Goal: Information Seeking & Learning: Learn about a topic

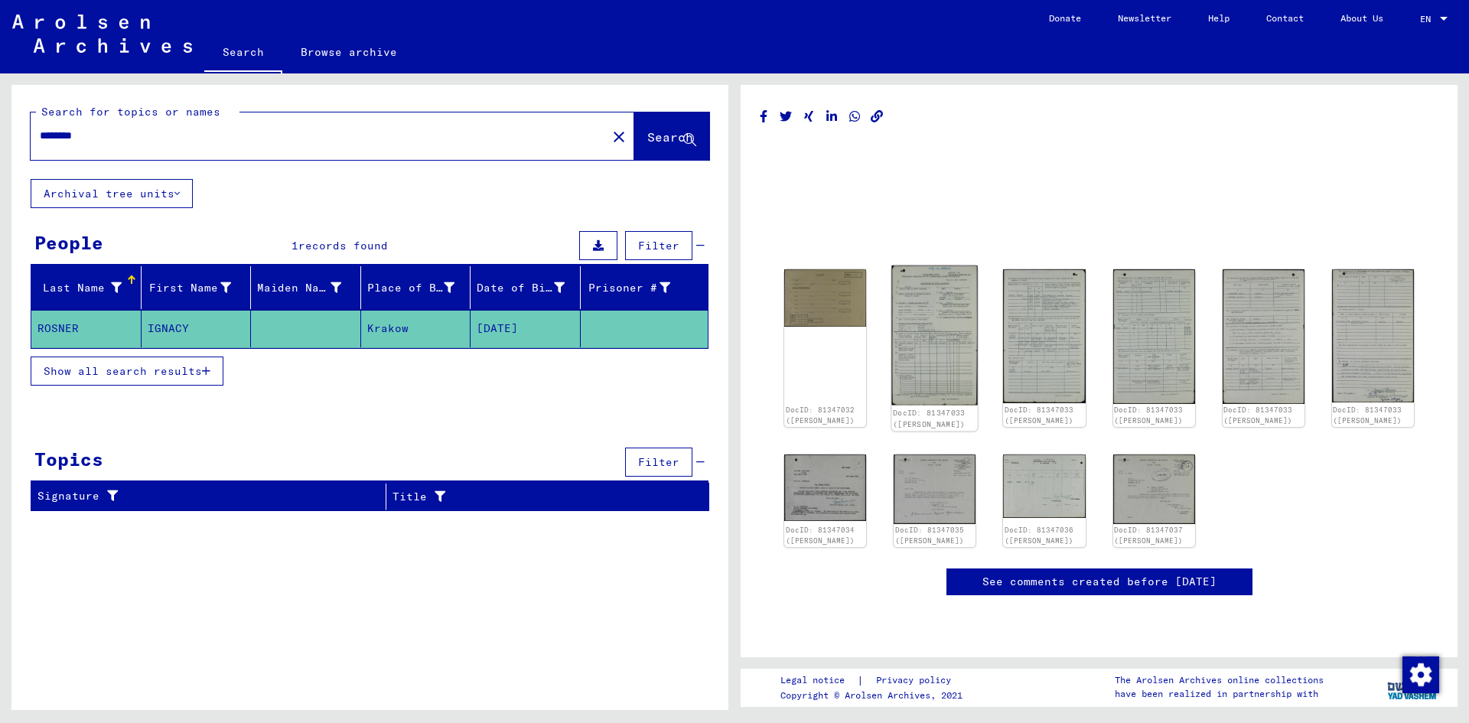
click at [907, 319] on img at bounding box center [934, 335] width 86 height 139
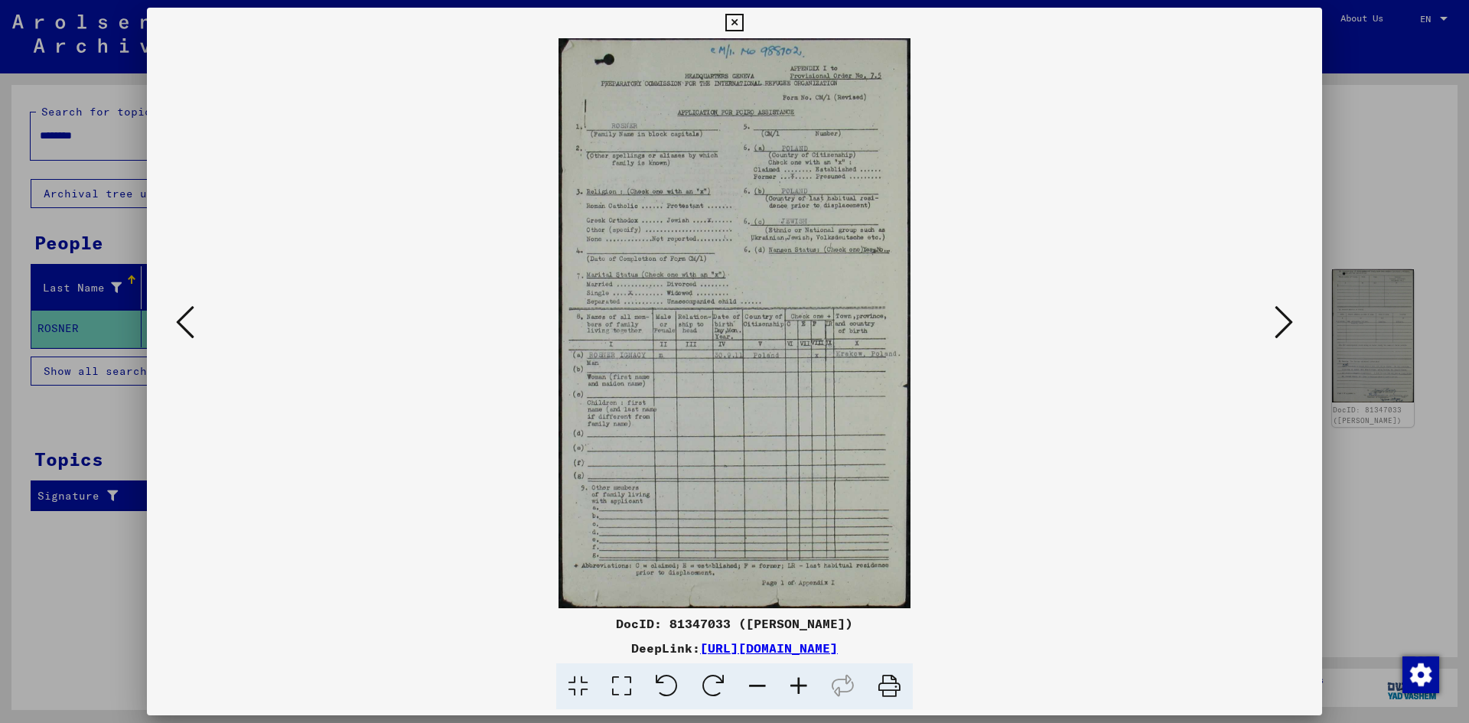
click at [807, 687] on icon at bounding box center [798, 686] width 41 height 47
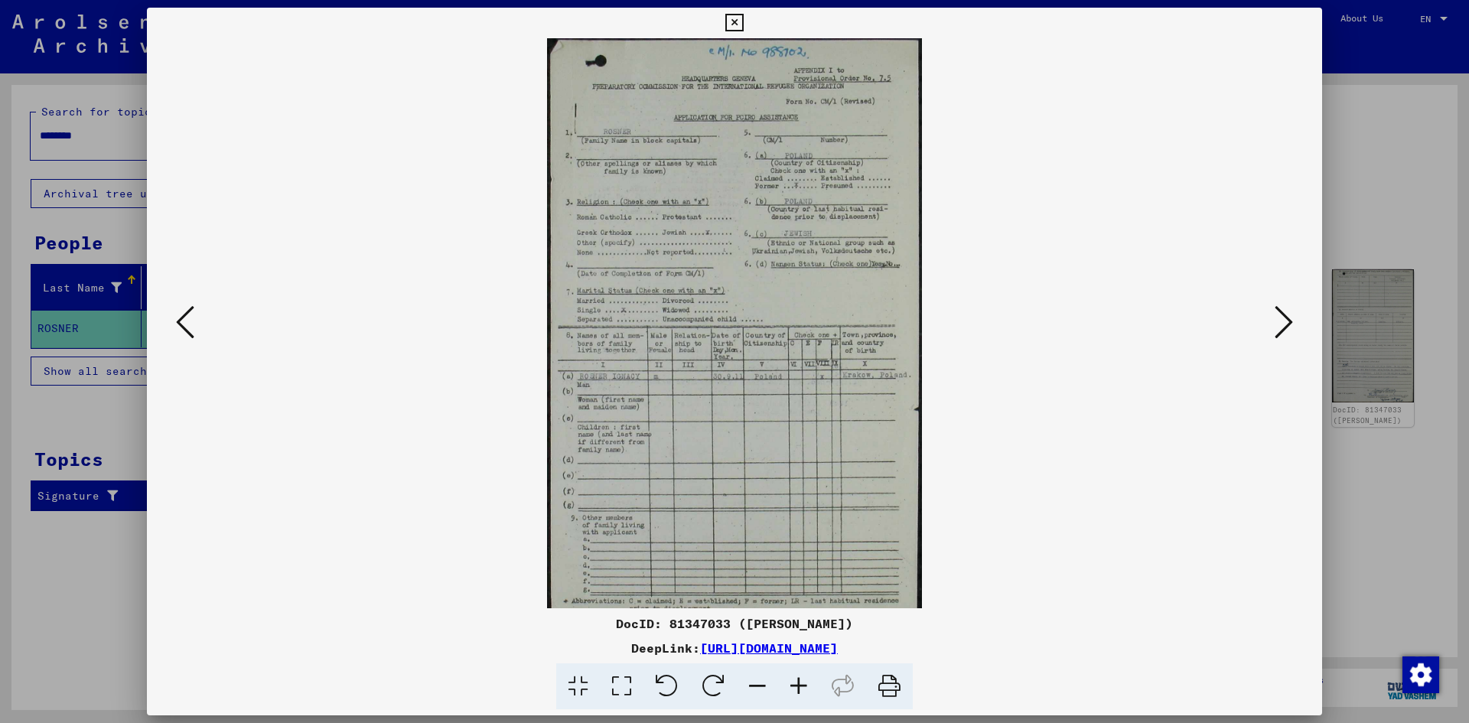
click at [807, 687] on icon at bounding box center [798, 686] width 41 height 47
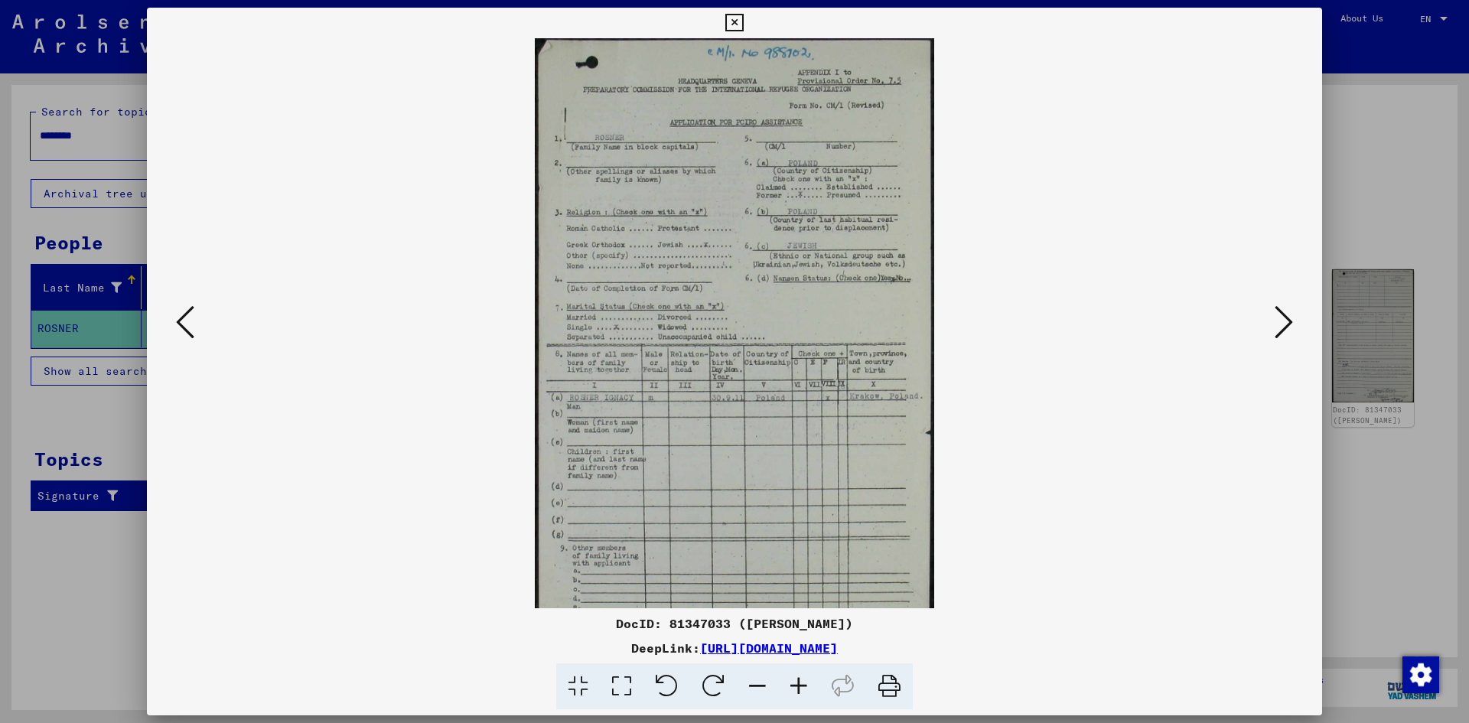
click at [807, 687] on icon at bounding box center [798, 686] width 41 height 47
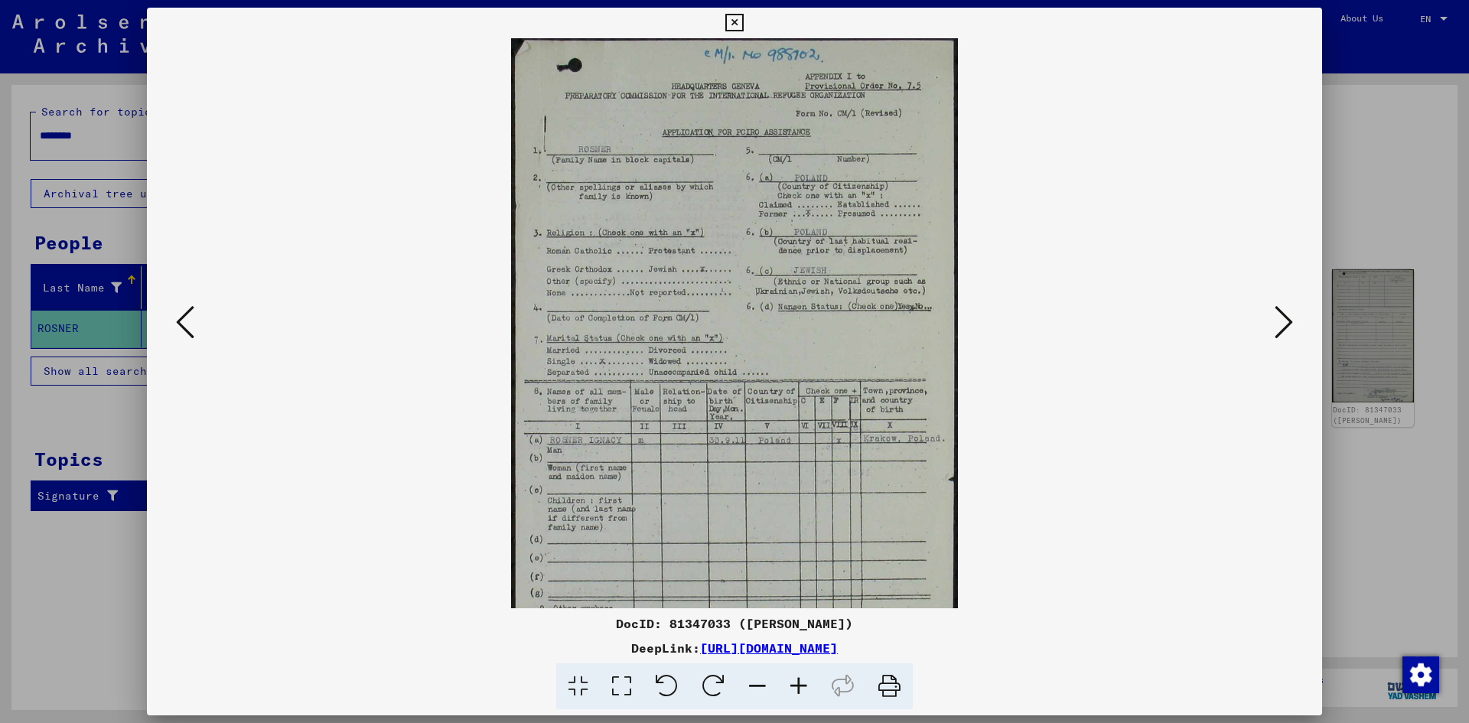
click at [807, 687] on icon at bounding box center [798, 686] width 41 height 47
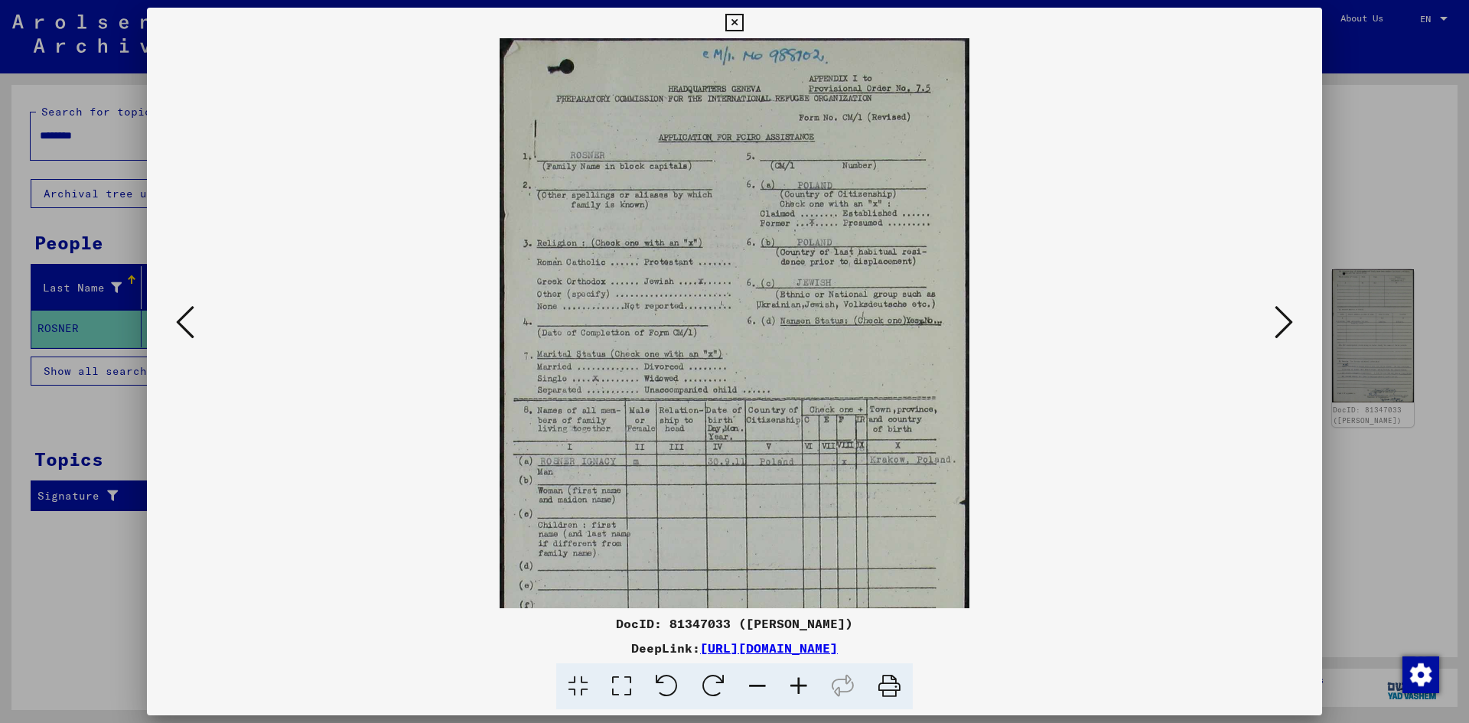
click at [807, 687] on icon at bounding box center [798, 686] width 41 height 47
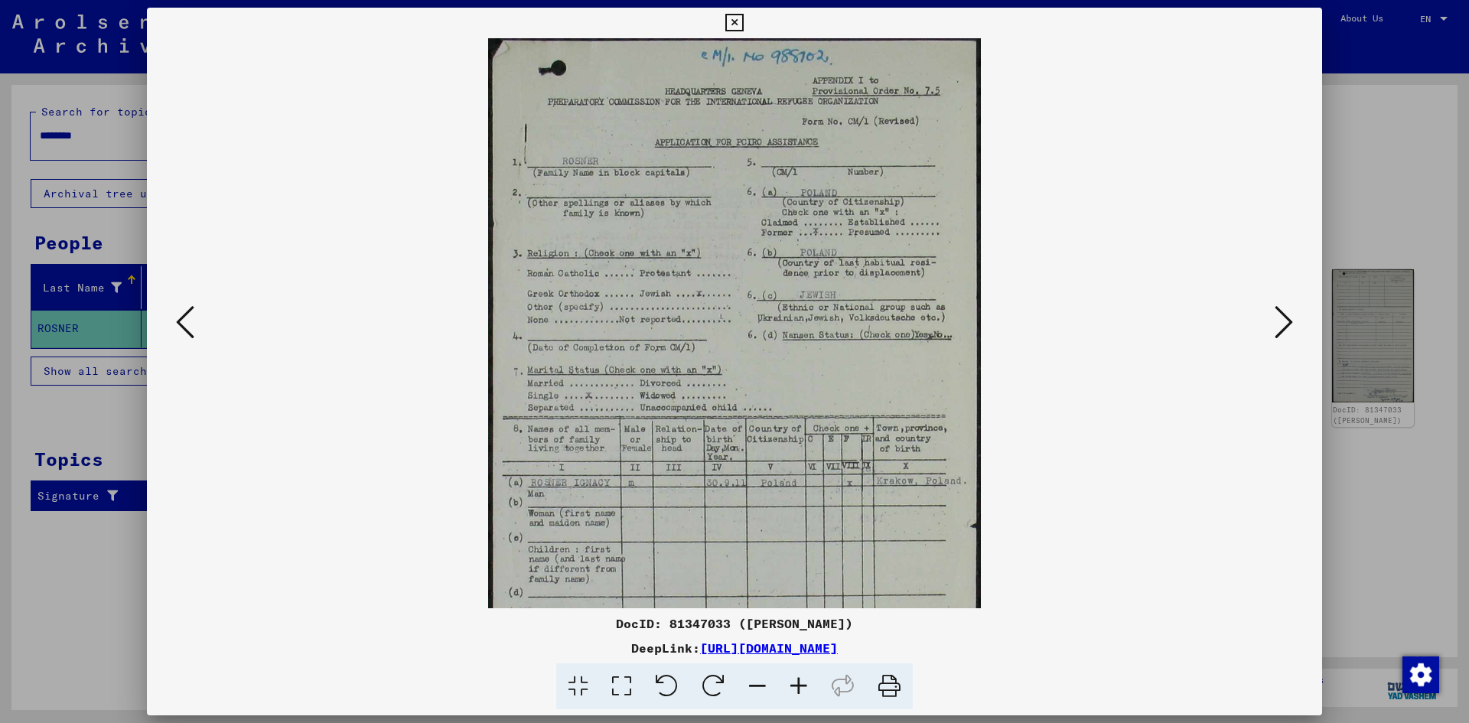
click at [1284, 328] on icon at bounding box center [1284, 322] width 18 height 37
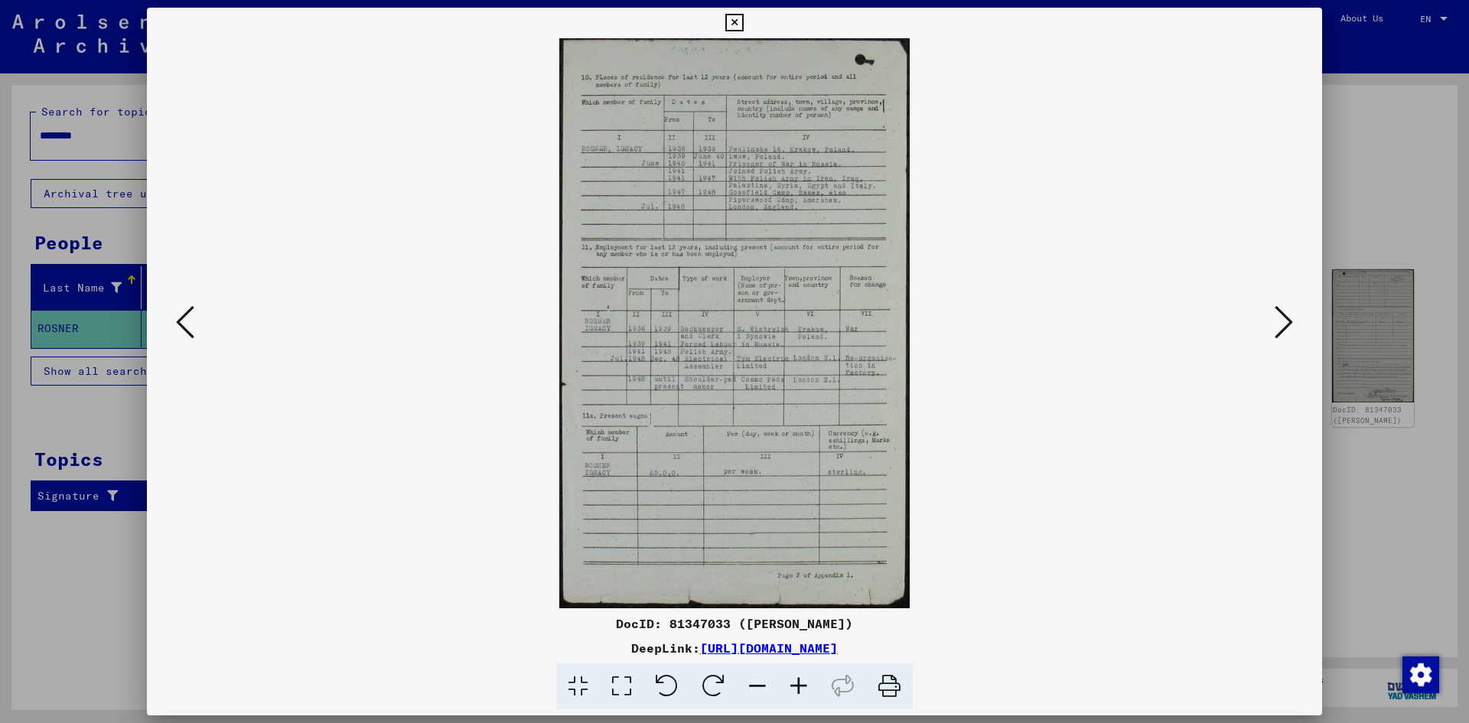
click at [803, 687] on icon at bounding box center [798, 686] width 41 height 47
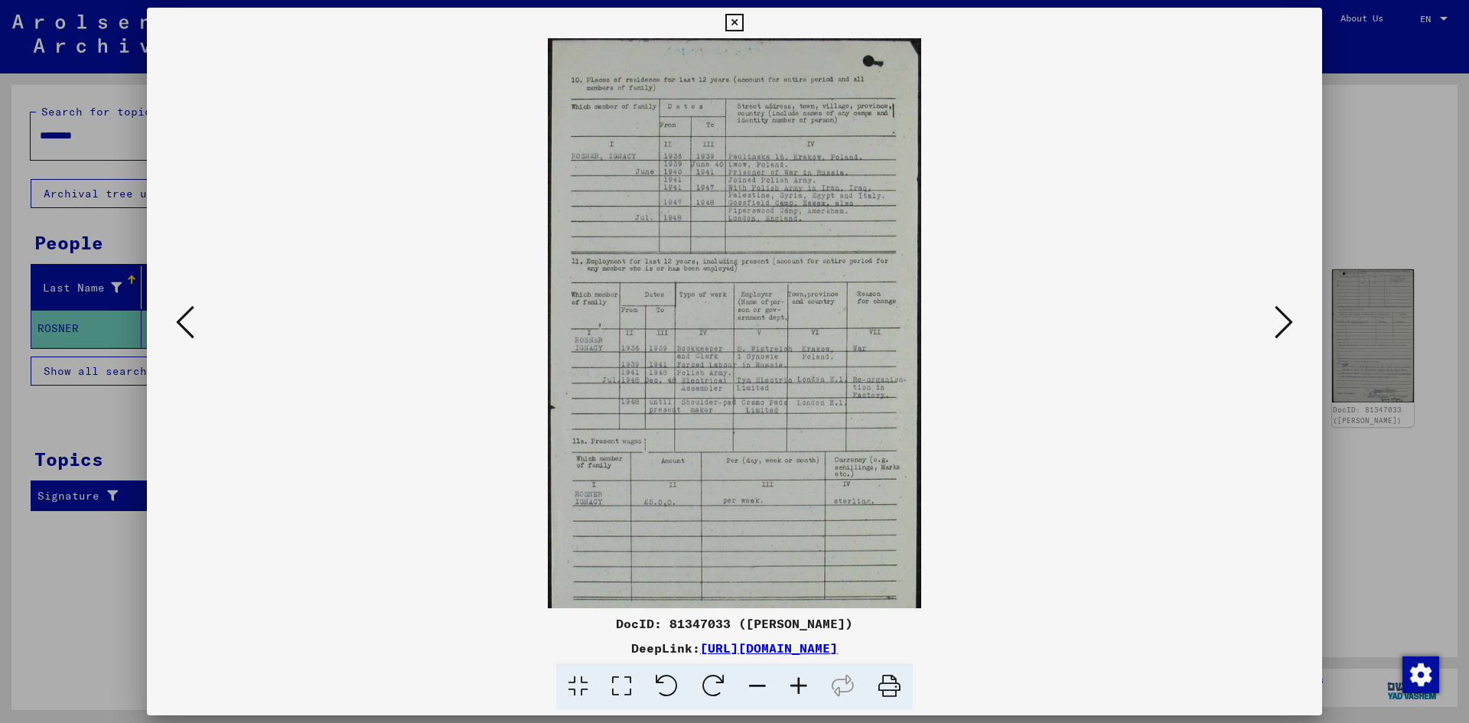
click at [803, 687] on icon at bounding box center [798, 686] width 41 height 47
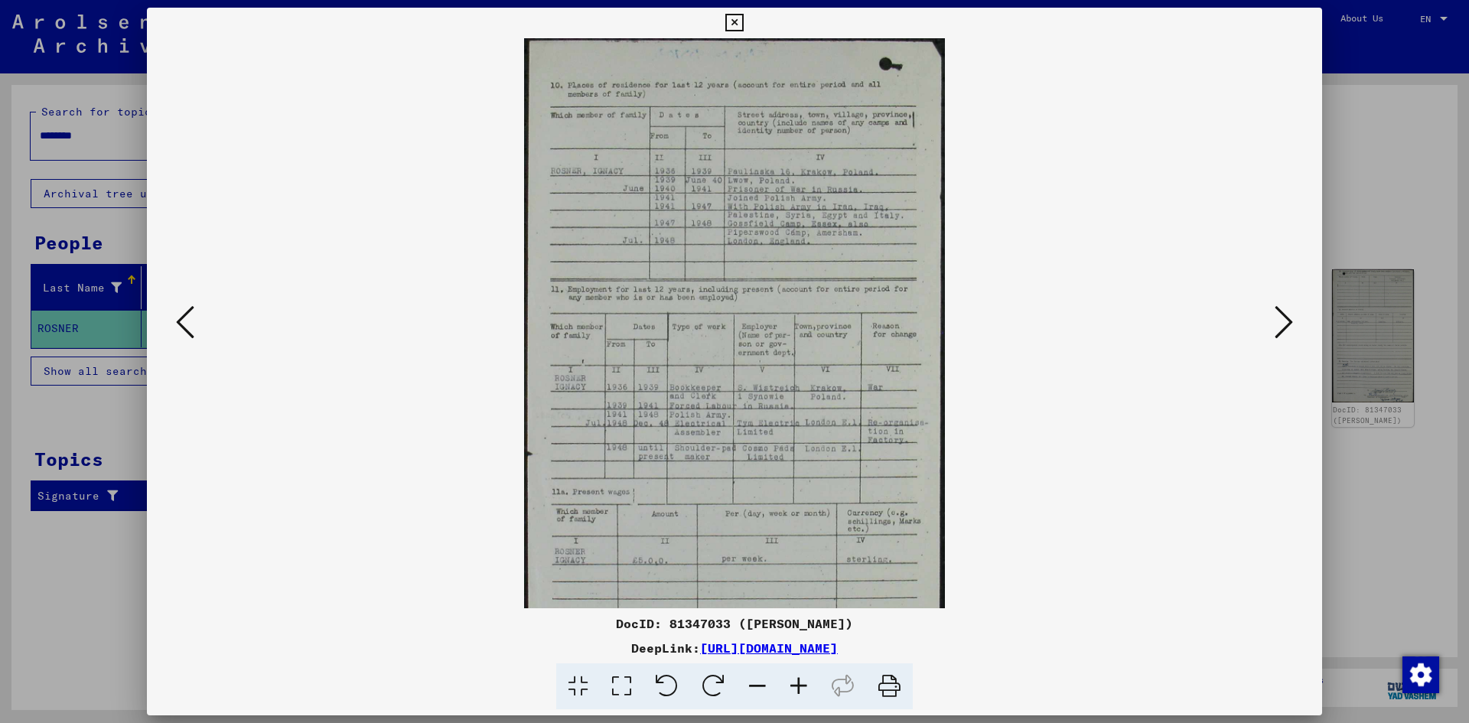
click at [803, 687] on icon at bounding box center [798, 686] width 41 height 47
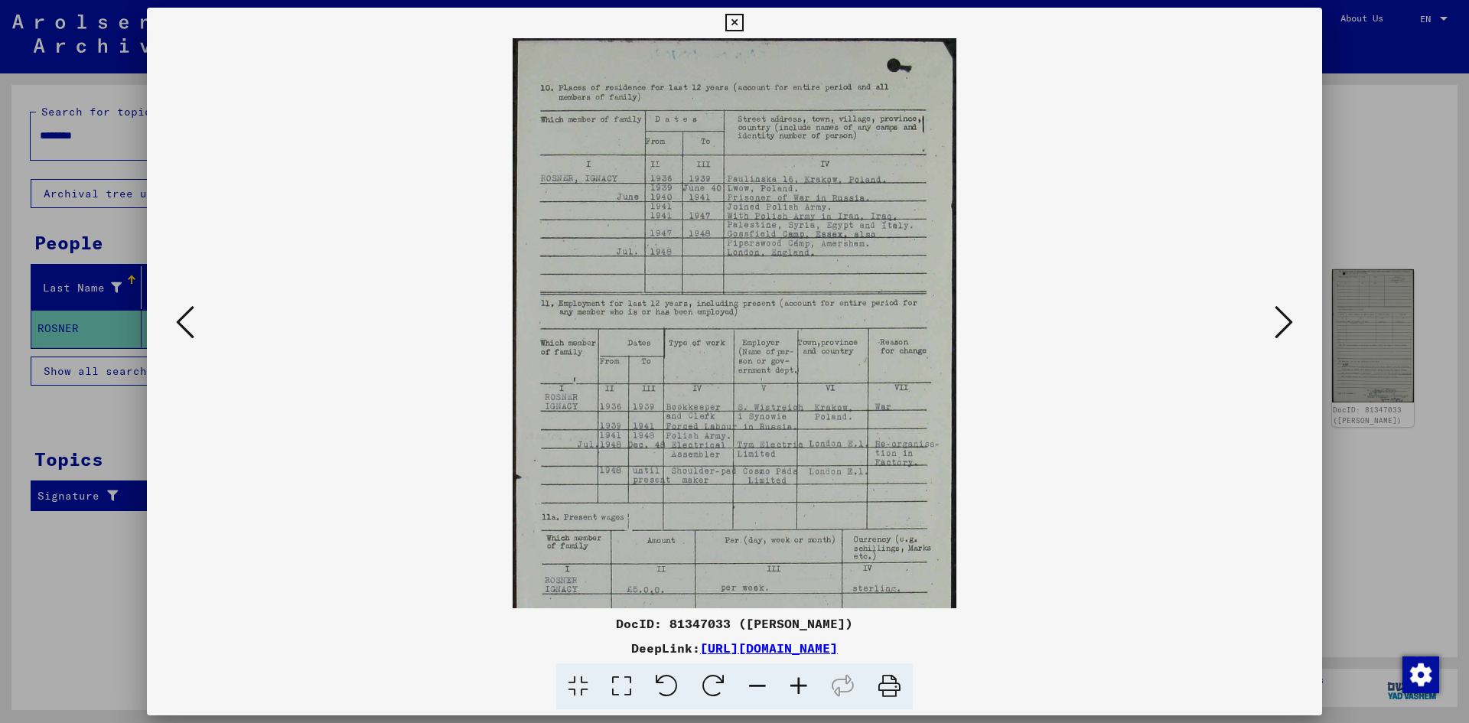
scroll to position [8, 0]
click at [1284, 323] on icon at bounding box center [1284, 322] width 18 height 37
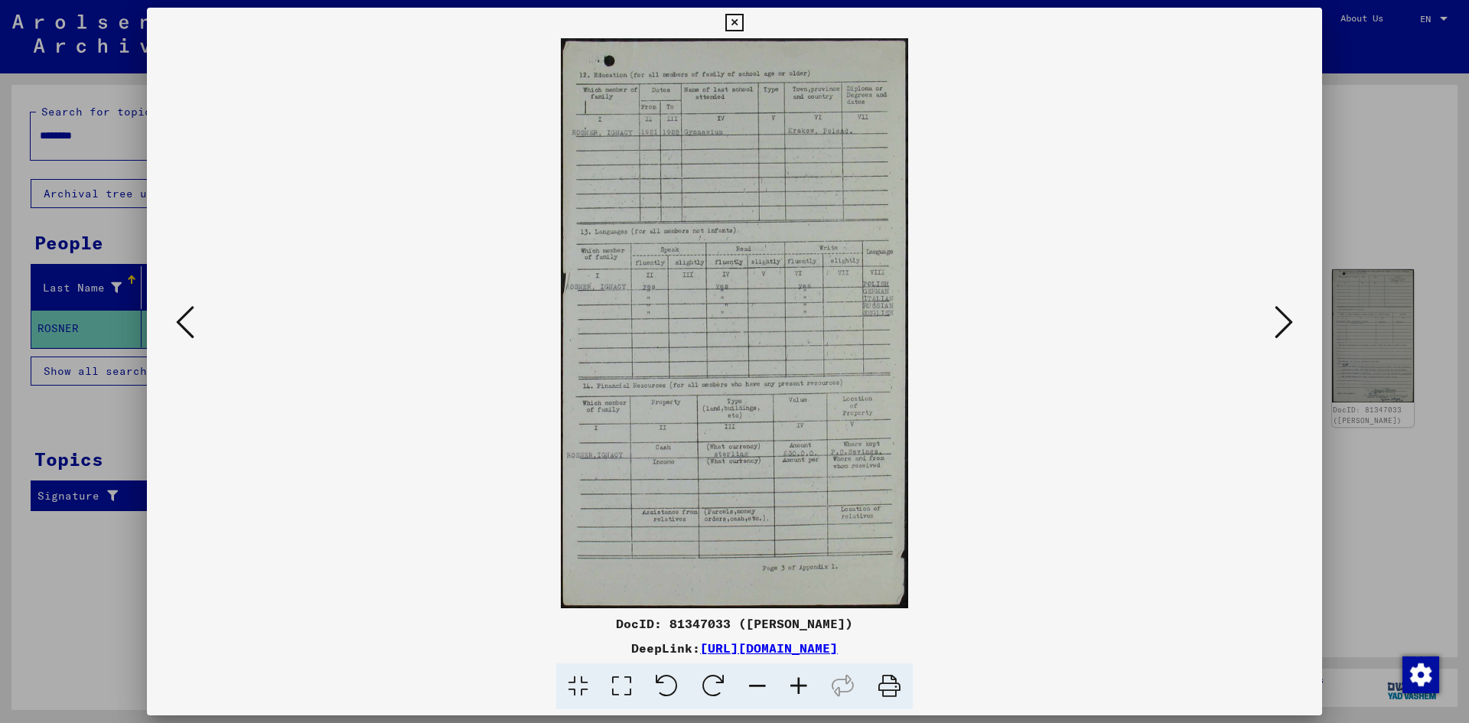
click at [1289, 317] on icon at bounding box center [1284, 322] width 18 height 37
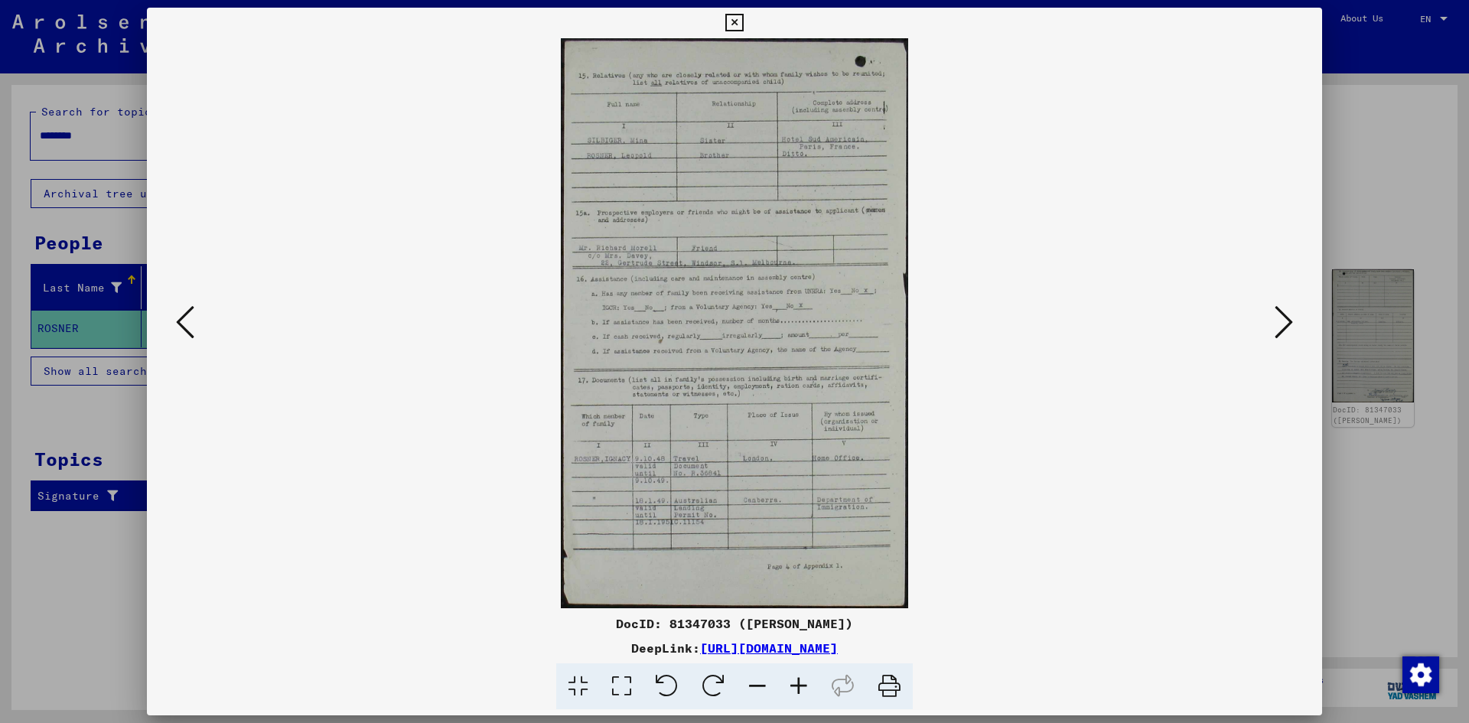
click at [802, 681] on icon at bounding box center [798, 686] width 41 height 47
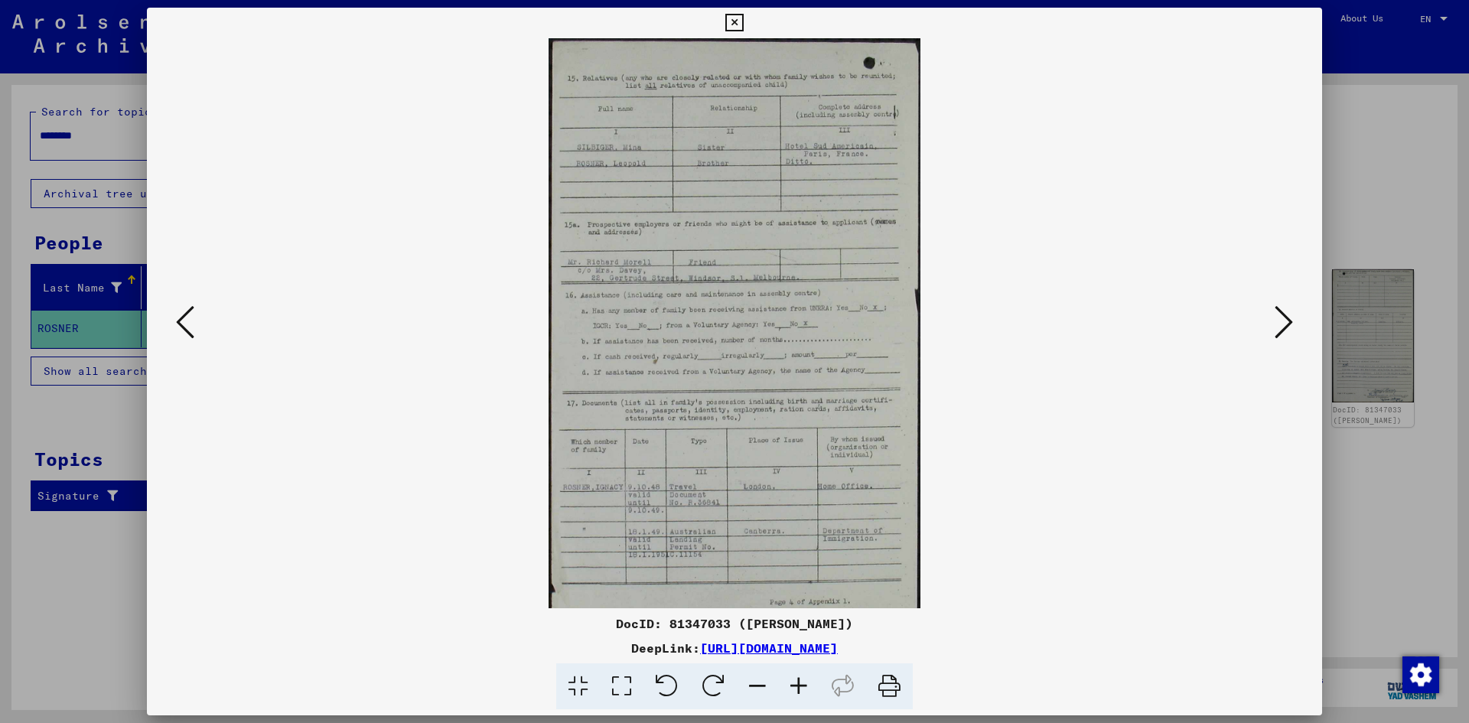
click at [802, 681] on icon at bounding box center [798, 686] width 41 height 47
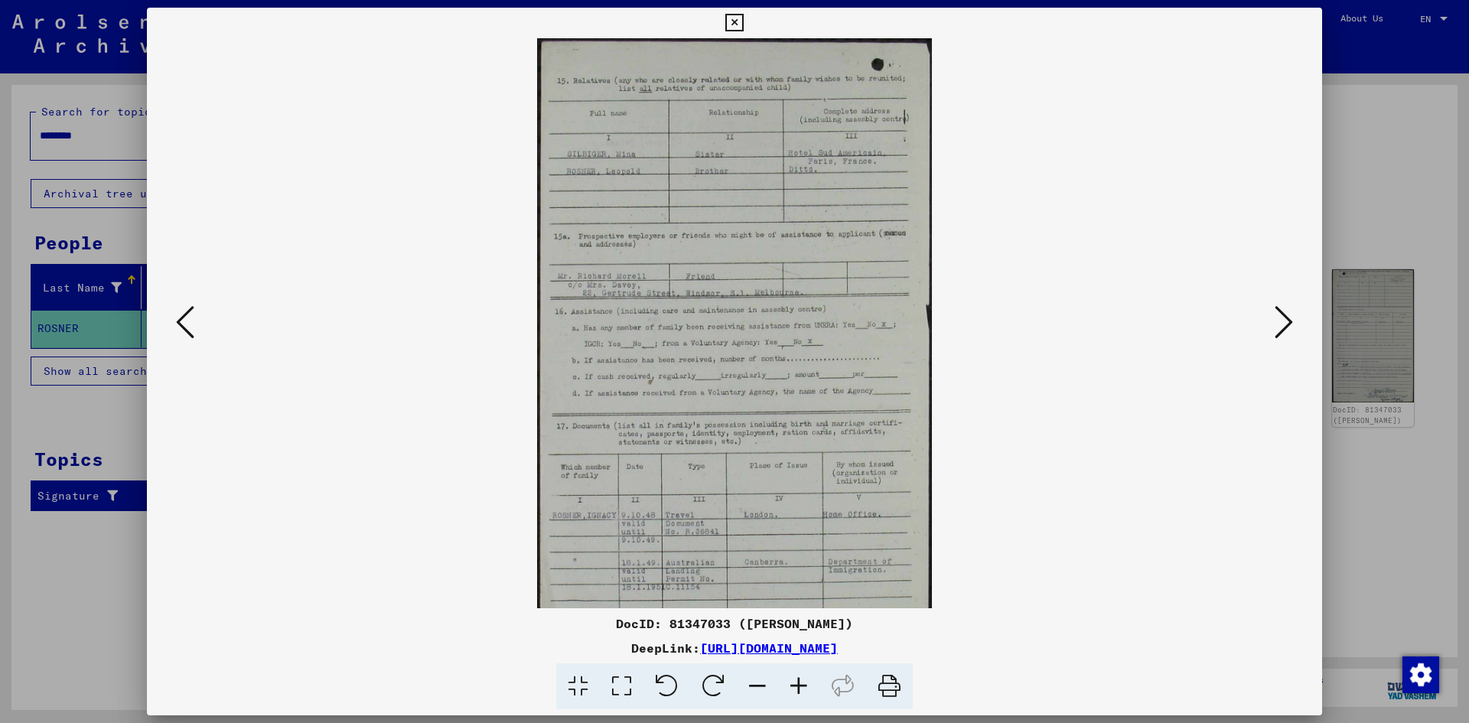
click at [802, 681] on icon at bounding box center [798, 686] width 41 height 47
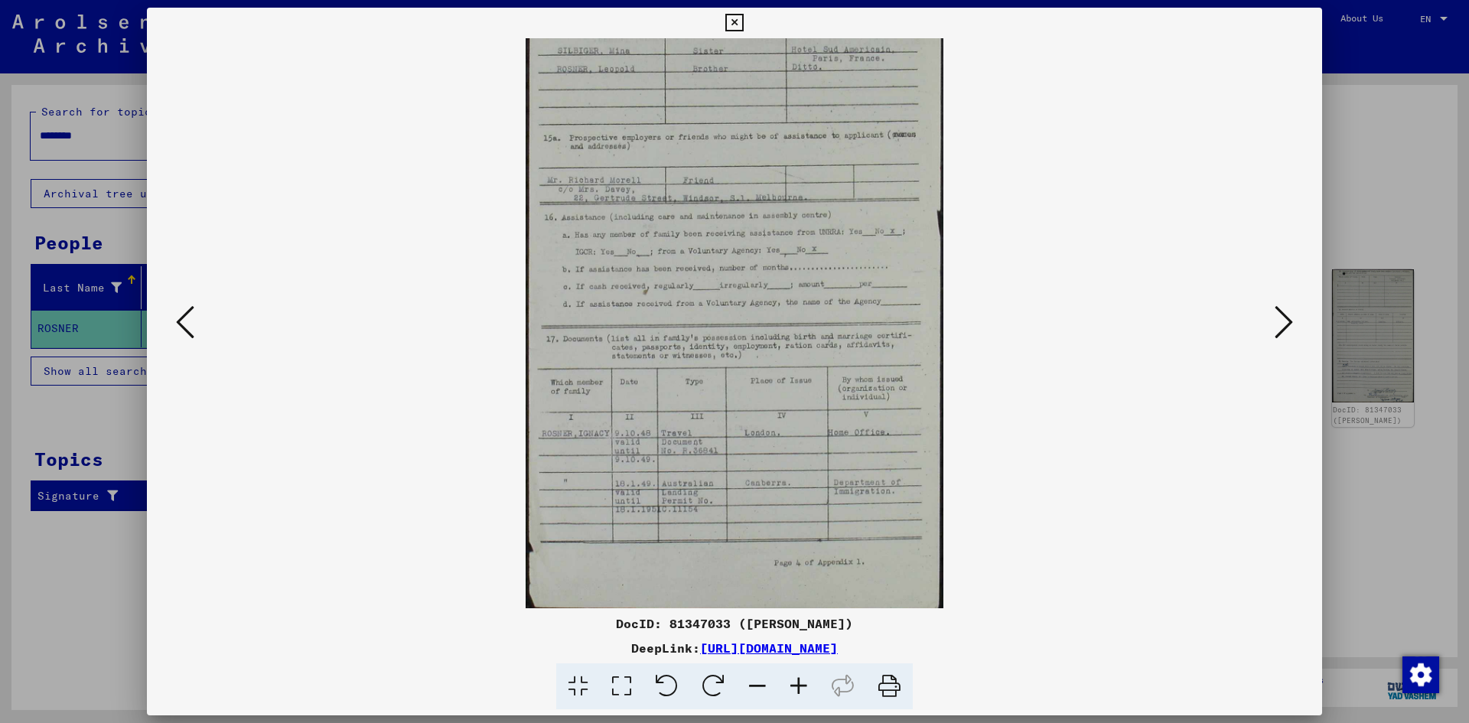
scroll to position [115, 0]
drag, startPoint x: 711, startPoint y: 512, endPoint x: 701, endPoint y: 355, distance: 157.2
click at [700, 363] on img at bounding box center [735, 265] width 418 height 685
click at [1283, 317] on icon at bounding box center [1284, 322] width 18 height 37
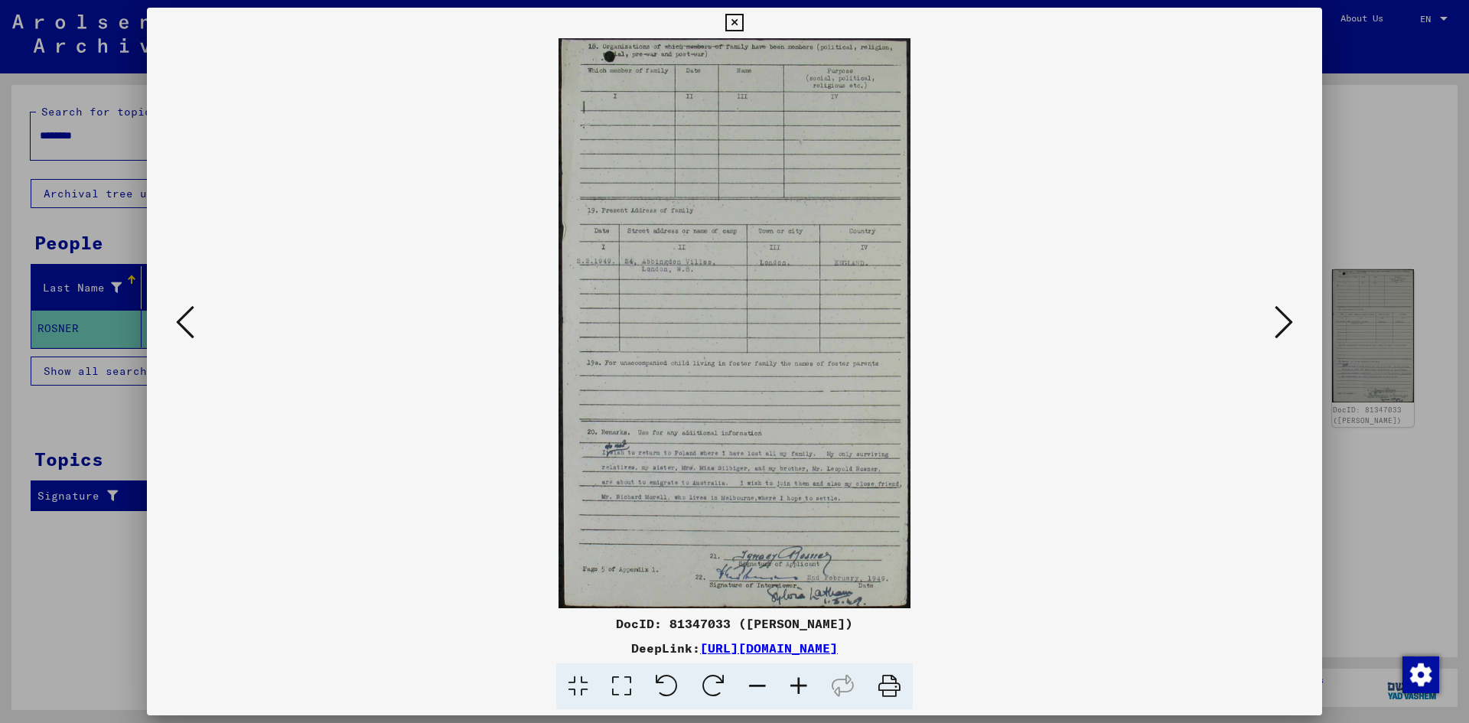
click at [800, 680] on icon at bounding box center [798, 686] width 41 height 47
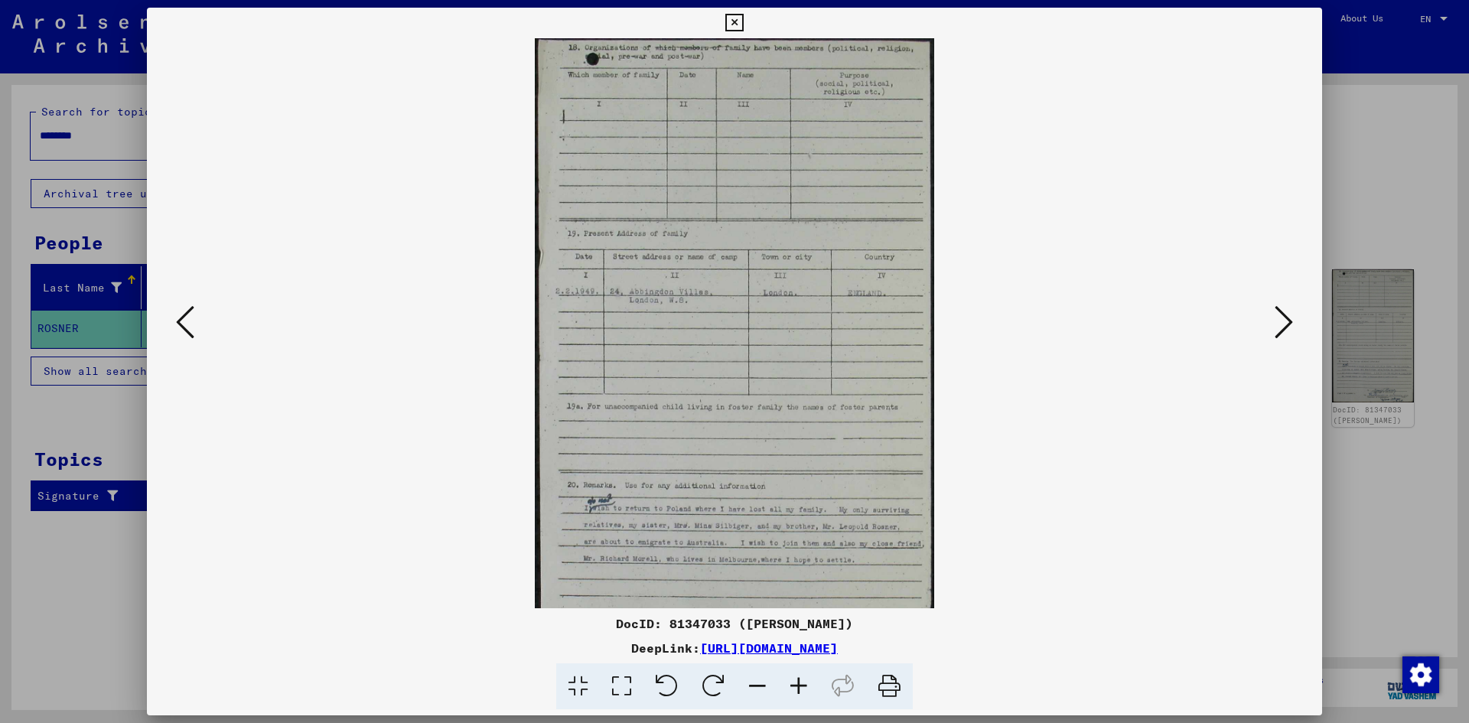
click at [800, 680] on icon at bounding box center [798, 686] width 41 height 47
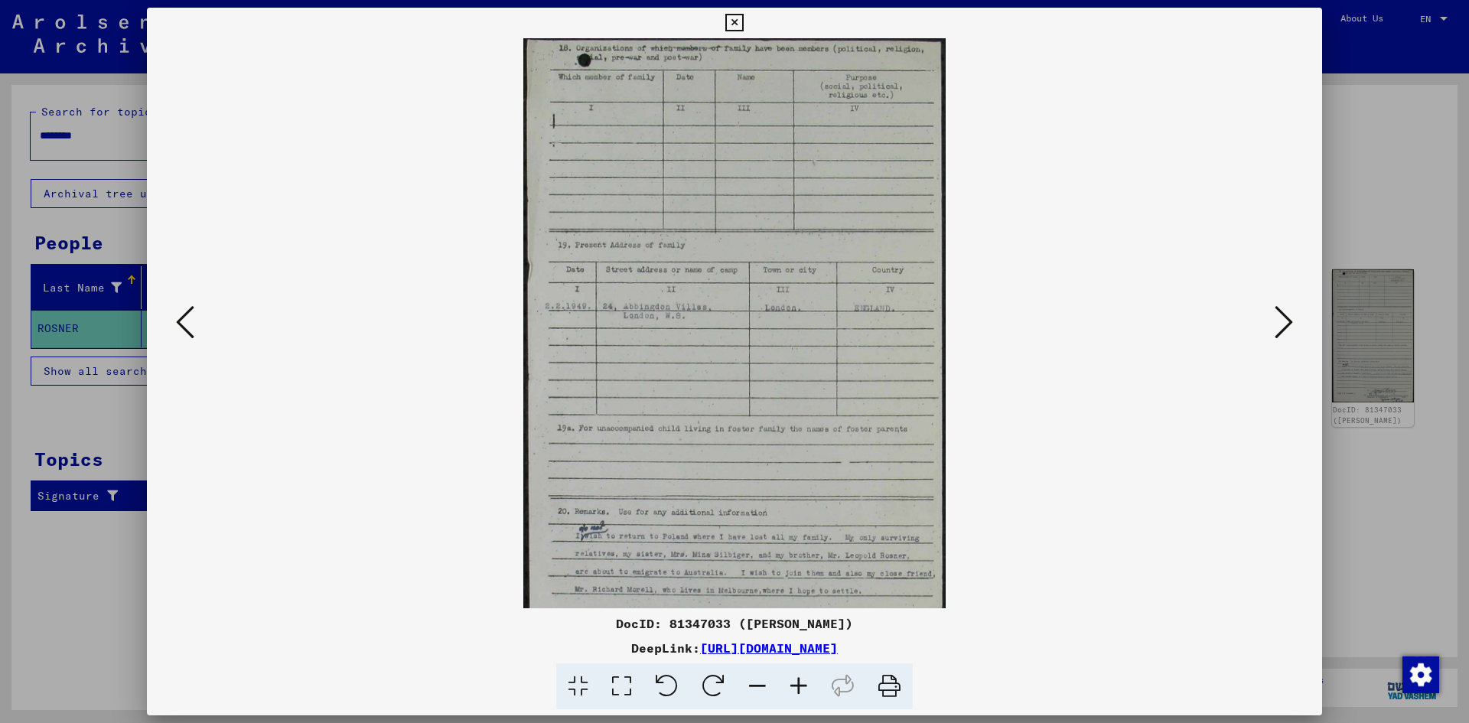
click at [800, 680] on icon at bounding box center [798, 686] width 41 height 47
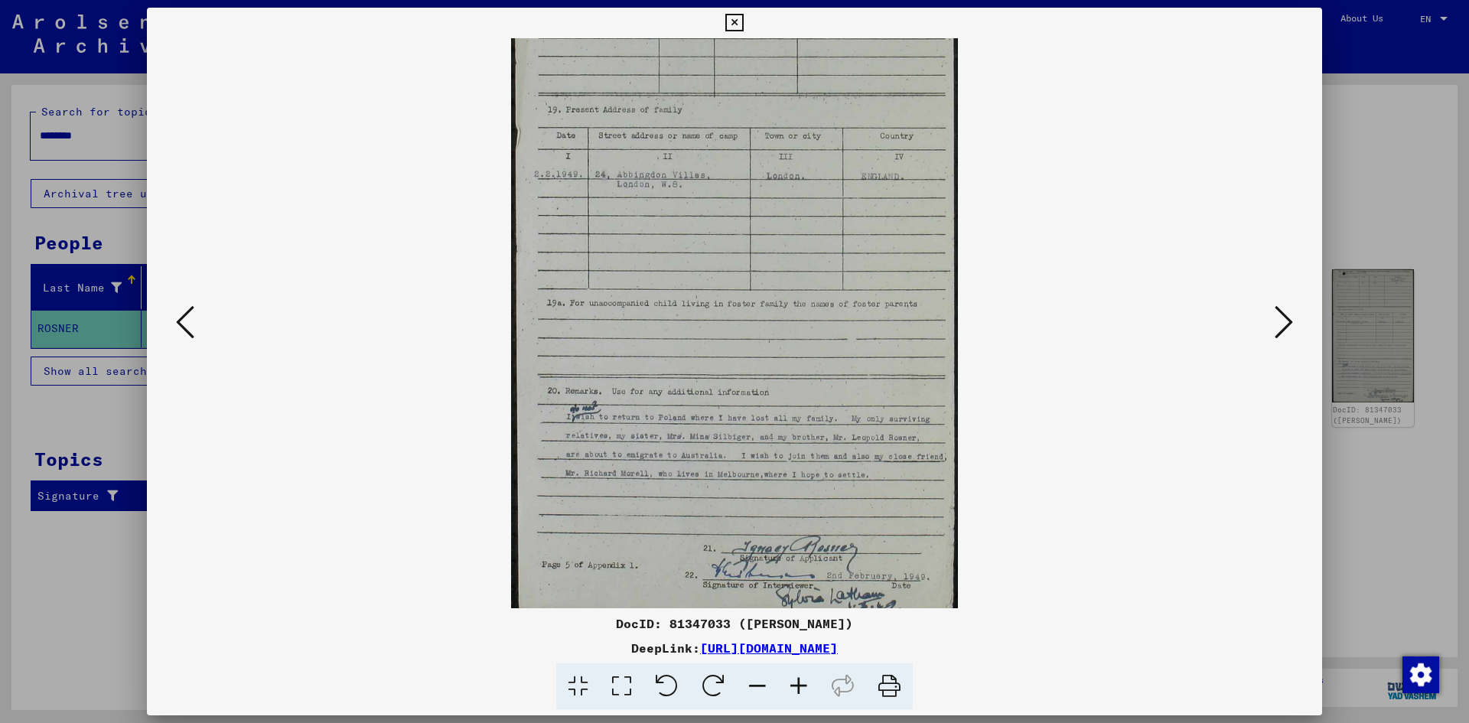
scroll to position [148, 0]
drag, startPoint x: 769, startPoint y: 510, endPoint x: 772, endPoint y: 362, distance: 148.5
click at [772, 362] on img at bounding box center [734, 251] width 446 height 723
click at [1285, 306] on icon at bounding box center [1284, 322] width 18 height 37
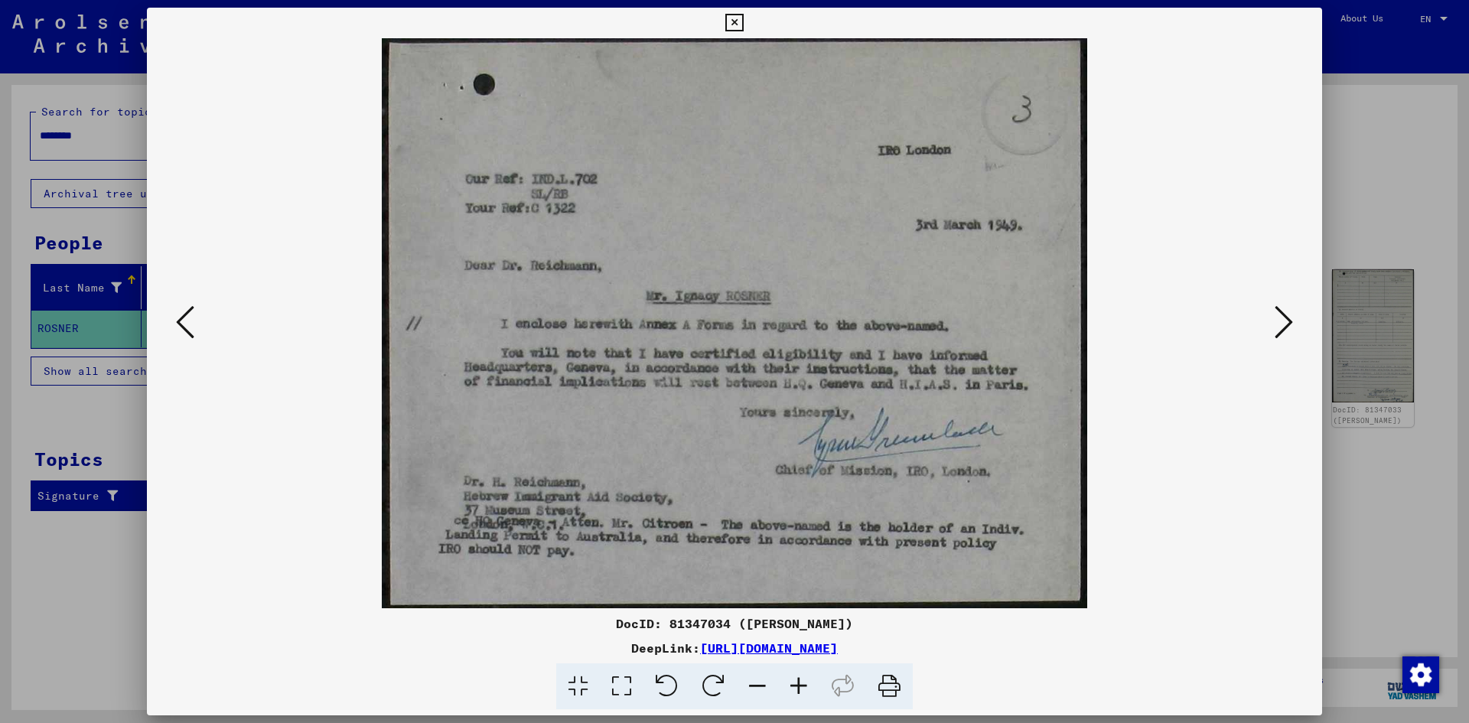
click at [1274, 328] on button at bounding box center [1284, 323] width 28 height 44
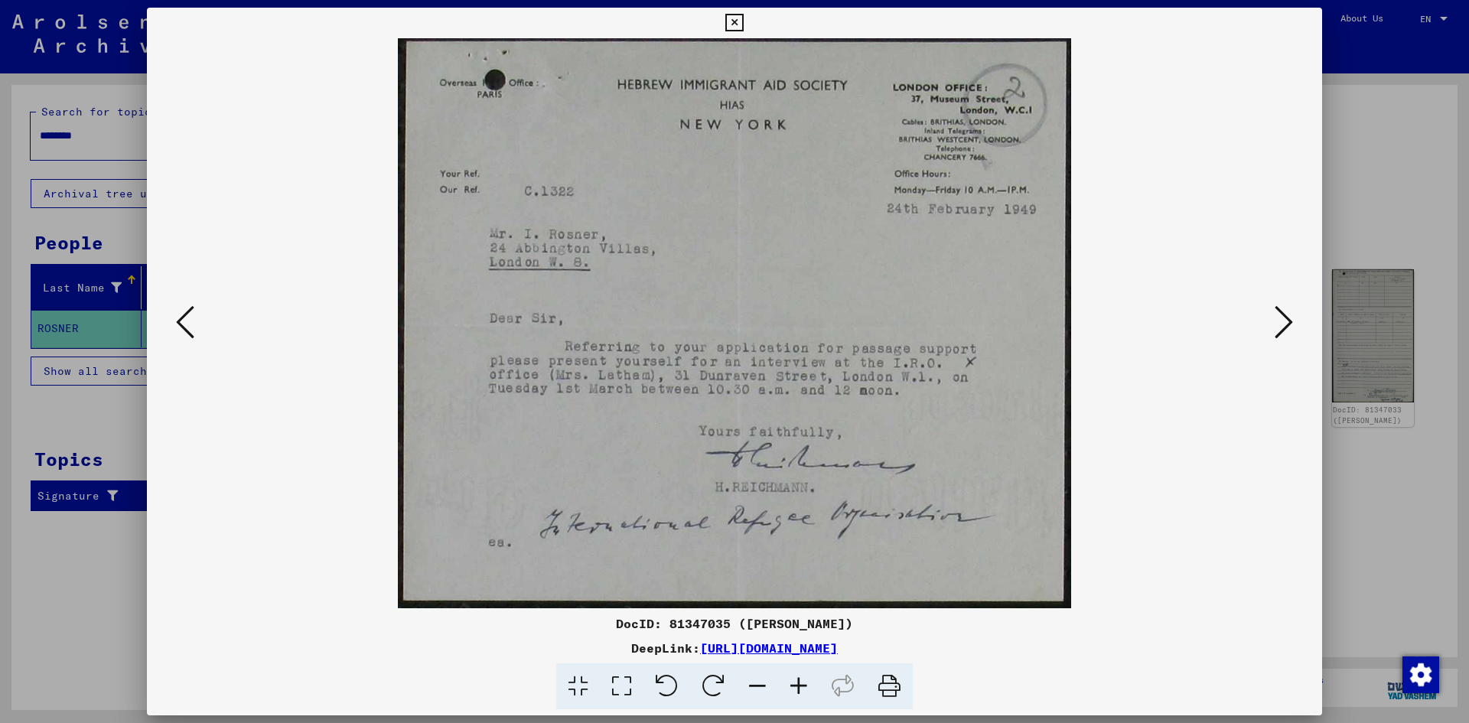
click at [1289, 319] on icon at bounding box center [1284, 322] width 18 height 37
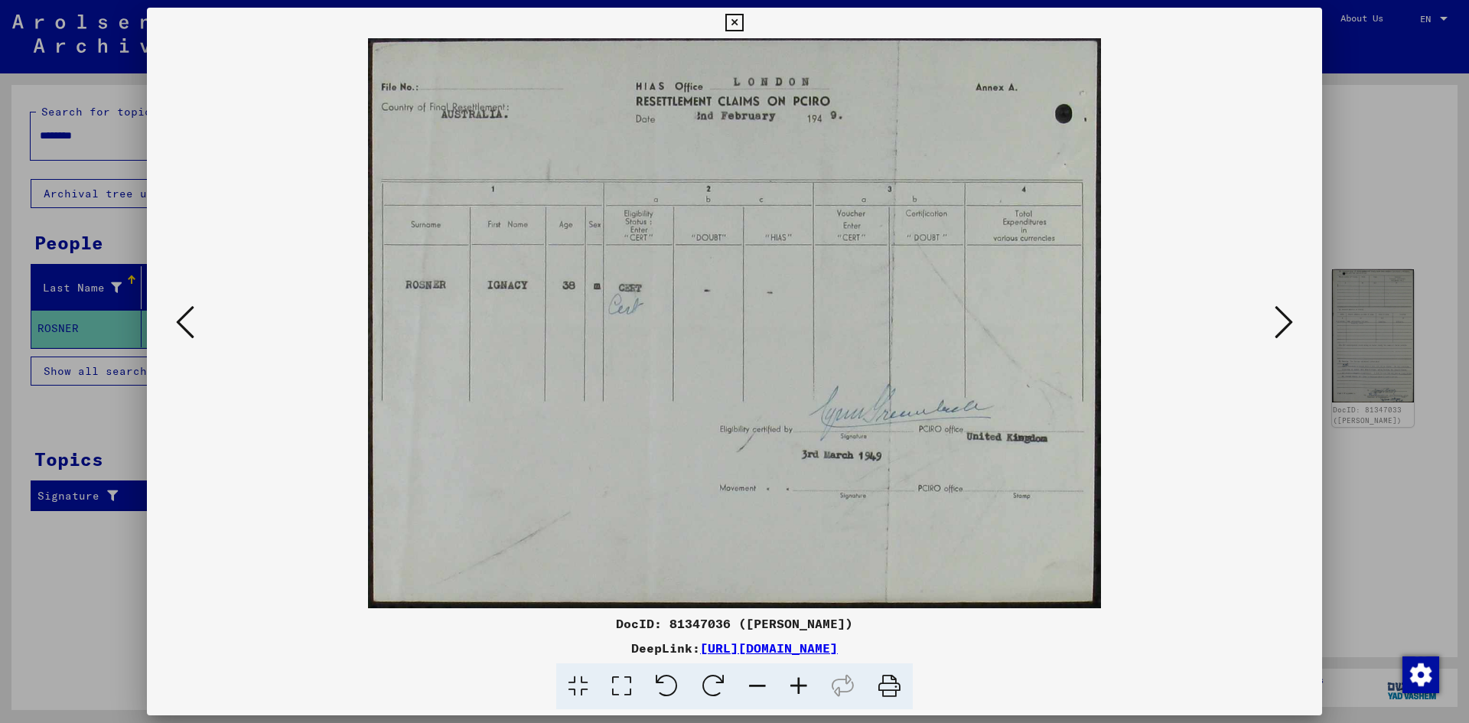
click at [1282, 320] on icon at bounding box center [1284, 322] width 18 height 37
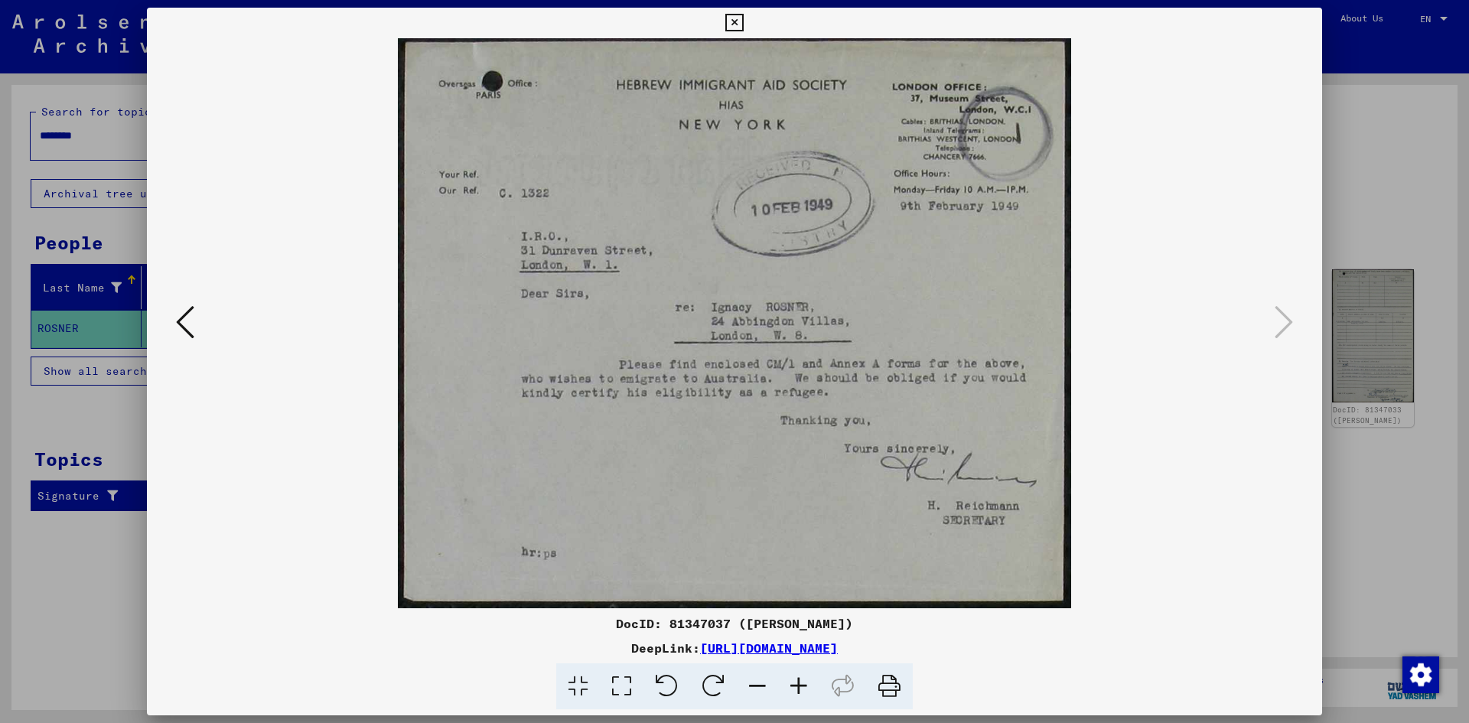
click at [1361, 159] on div at bounding box center [734, 361] width 1469 height 723
